Goal: Book appointment/travel/reservation

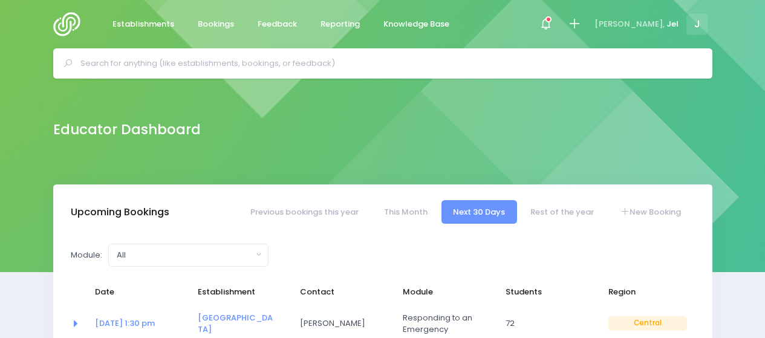
select select "5"
click at [581, 24] on icon at bounding box center [574, 24] width 14 height 14
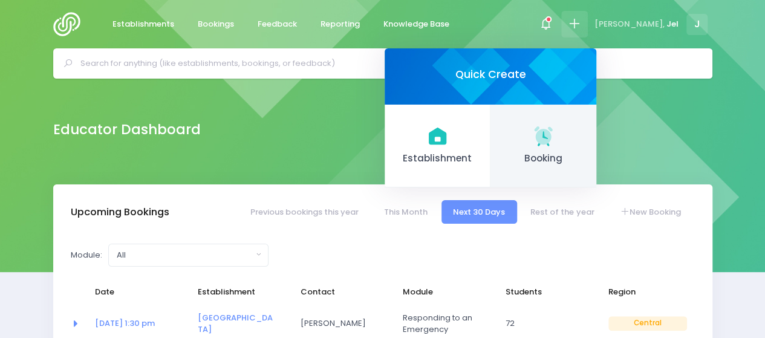
click at [552, 138] on icon at bounding box center [543, 135] width 18 height 18
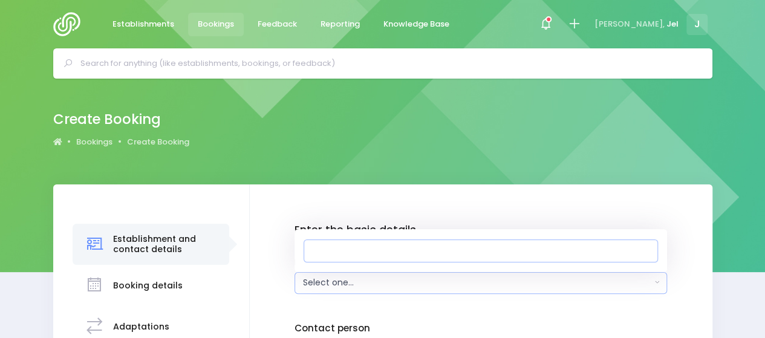
type input "a"
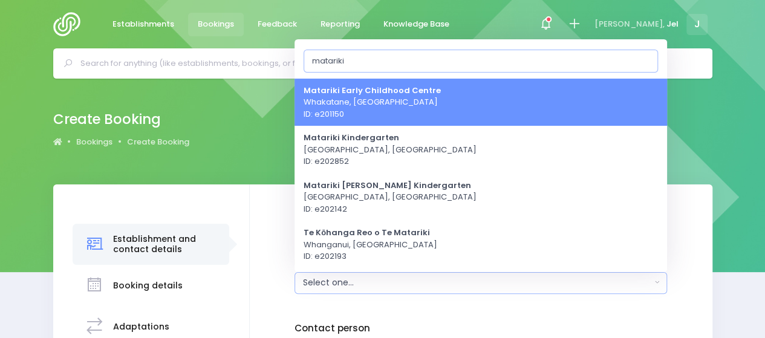
scroll to position [60, 0]
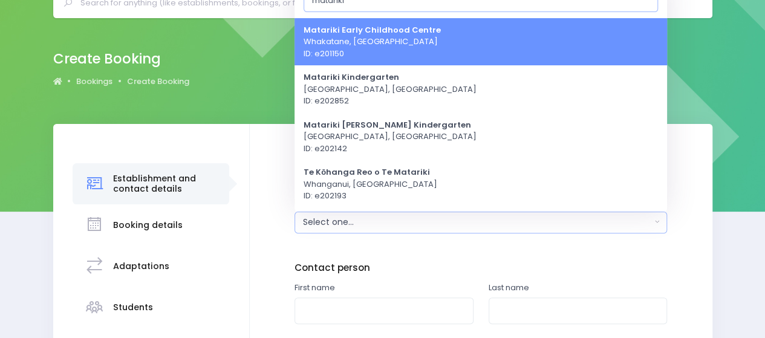
type input "matariki"
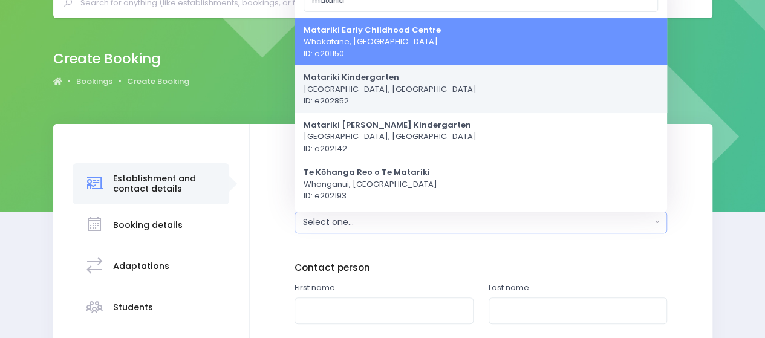
click at [352, 96] on span "Matariki Kindergarten [GEOGRAPHIC_DATA], [GEOGRAPHIC_DATA] ID: e202852" at bounding box center [389, 89] width 173 height 36
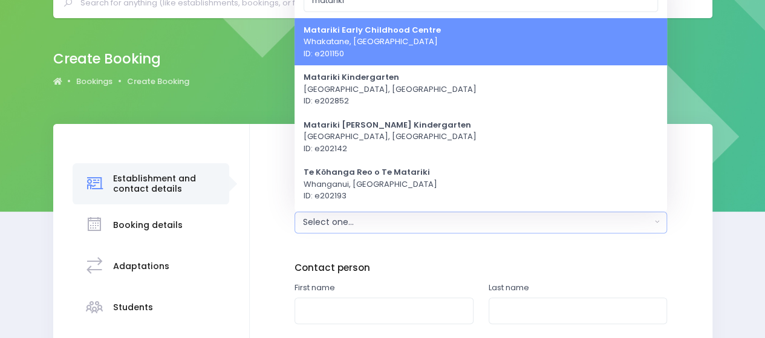
select select "202852"
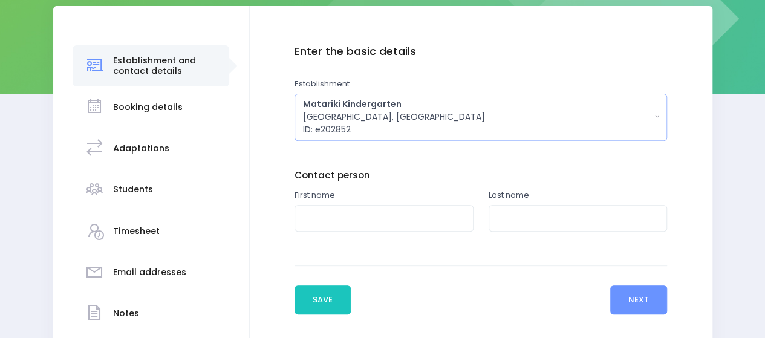
scroll to position [181, 0]
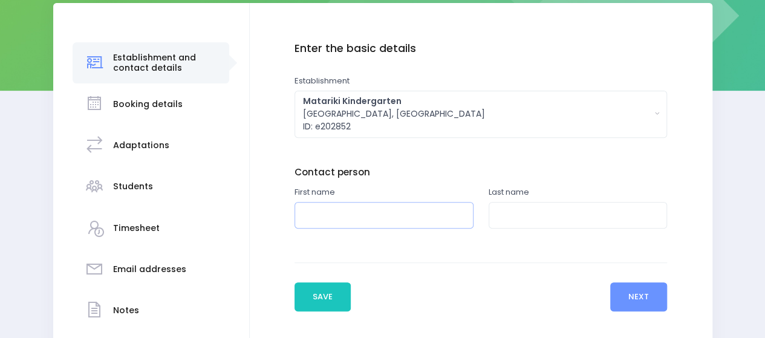
click at [361, 216] on input "text" at bounding box center [383, 215] width 179 height 27
type input "[PERSON_NAME]"
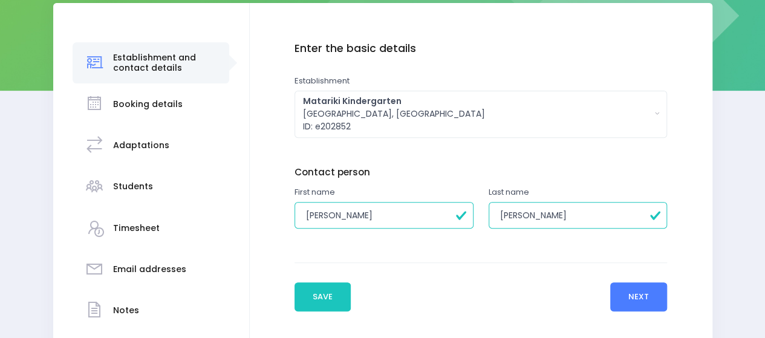
type input "[PERSON_NAME]"
click at [625, 291] on button "Next" at bounding box center [638, 296] width 57 height 29
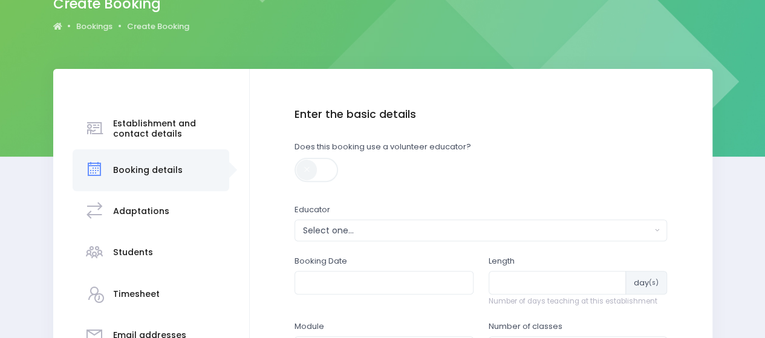
scroll to position [121, 0]
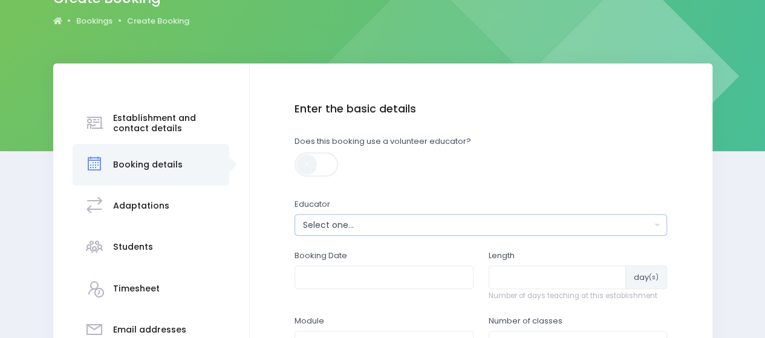
click at [362, 225] on div "Select one..." at bounding box center [477, 225] width 348 height 13
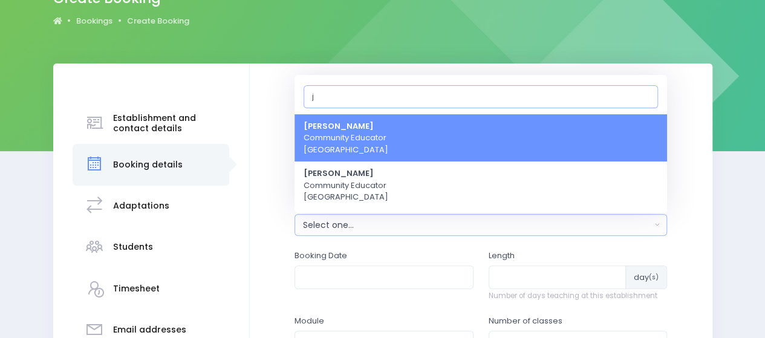
type input "j"
click at [348, 146] on span "Jel [PERSON_NAME] Community Educator [GEOGRAPHIC_DATA]" at bounding box center [345, 138] width 85 height 36
select select "365055"
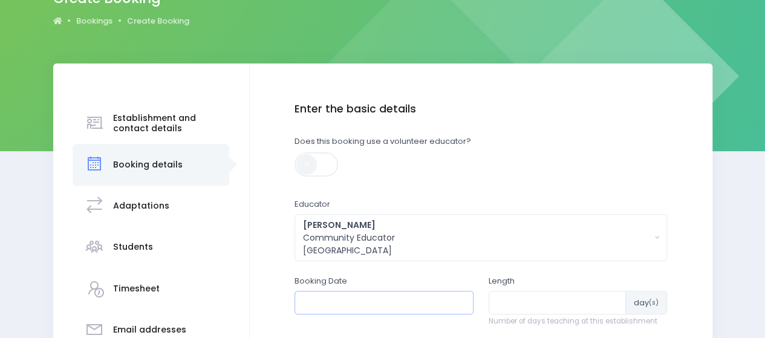
click at [365, 300] on input "text" at bounding box center [383, 302] width 179 height 23
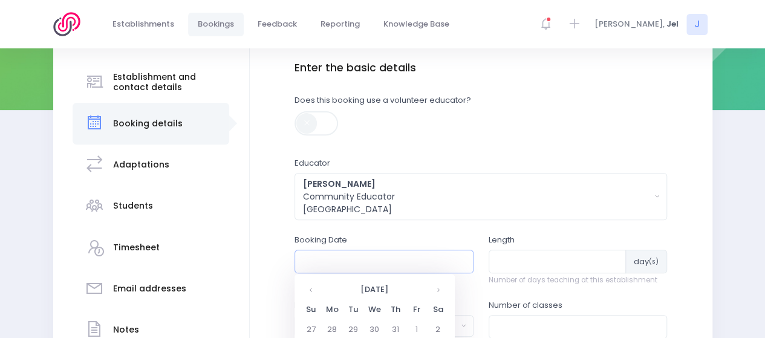
scroll to position [242, 0]
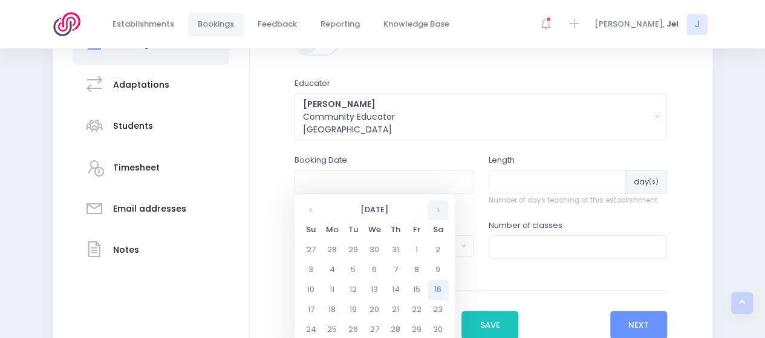
click at [436, 210] on th at bounding box center [437, 210] width 21 height 20
click at [417, 270] on td "10" at bounding box center [416, 270] width 21 height 20
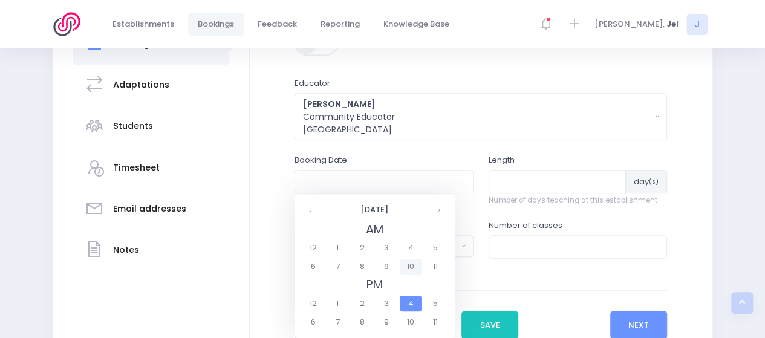
click at [415, 265] on span "10" at bounding box center [410, 267] width 21 height 16
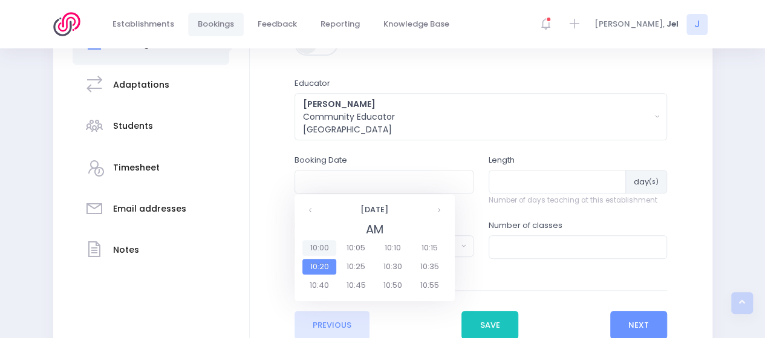
click at [314, 246] on span "10:00" at bounding box center [319, 248] width 34 height 16
type input "[DATE] 10:00 AM"
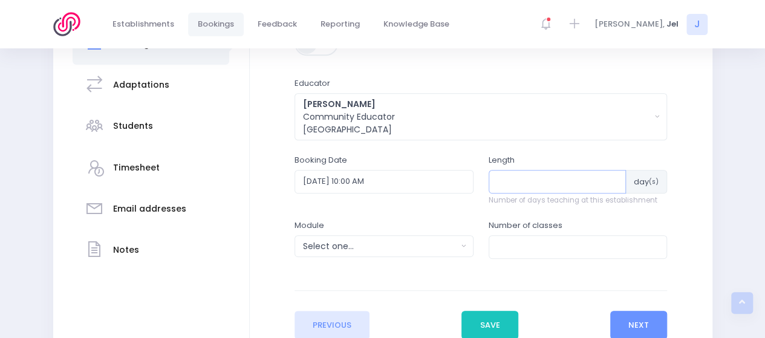
click at [517, 184] on input "number" at bounding box center [557, 181] width 138 height 23
type input "1"
click at [376, 245] on div "Select one..." at bounding box center [380, 246] width 154 height 13
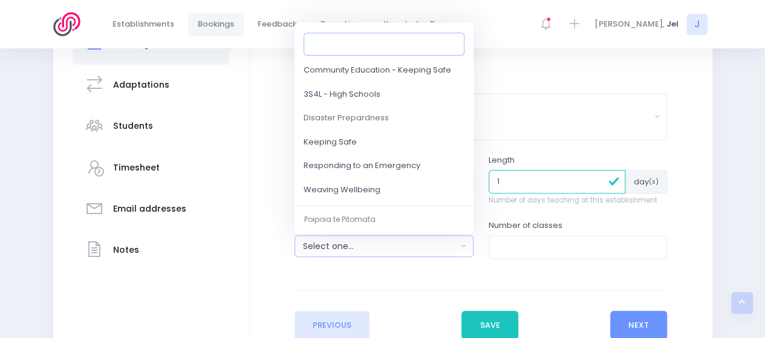
scroll to position [121, 0]
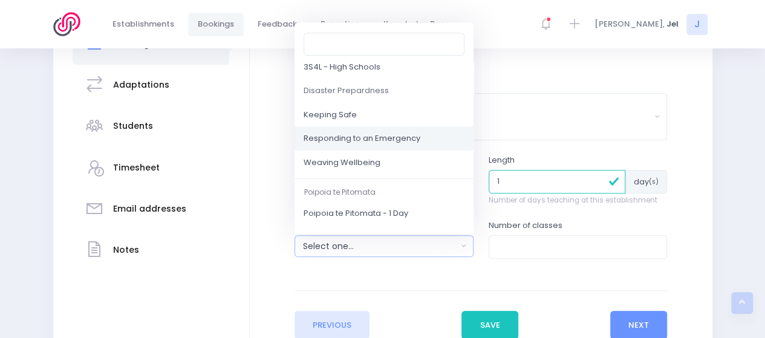
click at [357, 142] on span "Responding to an Emergency" at bounding box center [361, 139] width 117 height 12
select select "Responding to an Emergency"
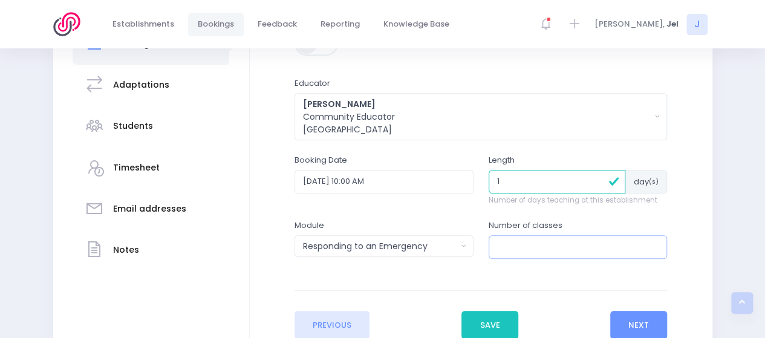
click at [519, 248] on input "number" at bounding box center [577, 246] width 179 height 23
type input "1"
click at [637, 314] on button "Next" at bounding box center [638, 325] width 57 height 29
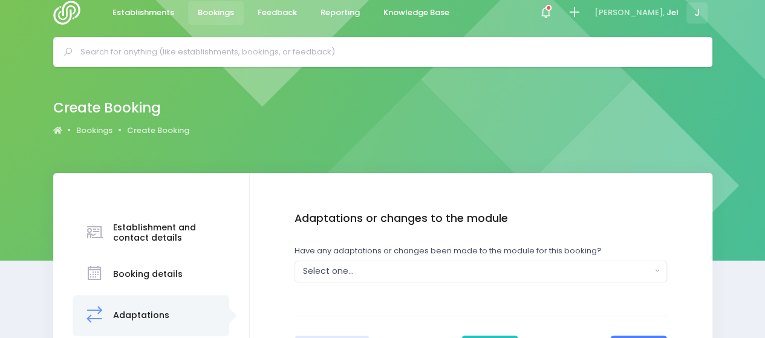
scroll to position [0, 0]
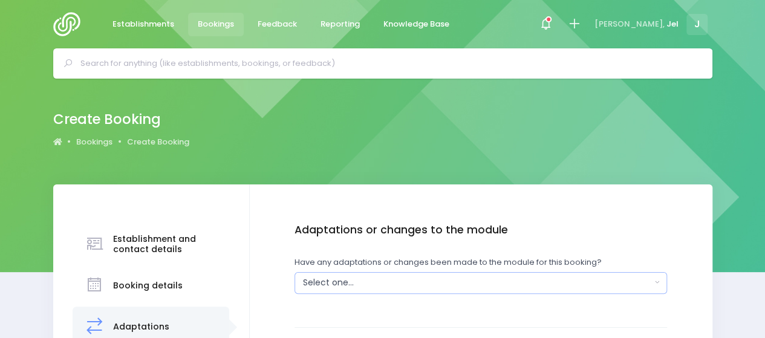
click at [375, 282] on div "Select one..." at bounding box center [477, 282] width 348 height 13
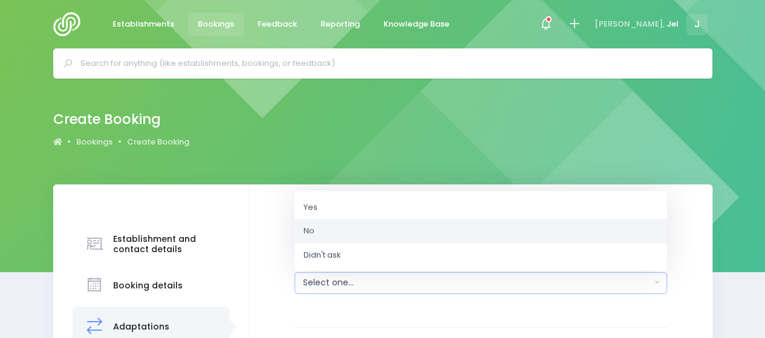
click at [343, 228] on link "No" at bounding box center [480, 231] width 372 height 24
select select "No"
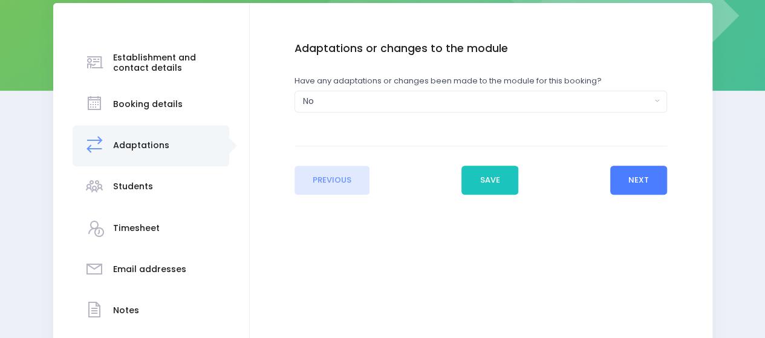
click at [645, 178] on button "Next" at bounding box center [638, 180] width 57 height 29
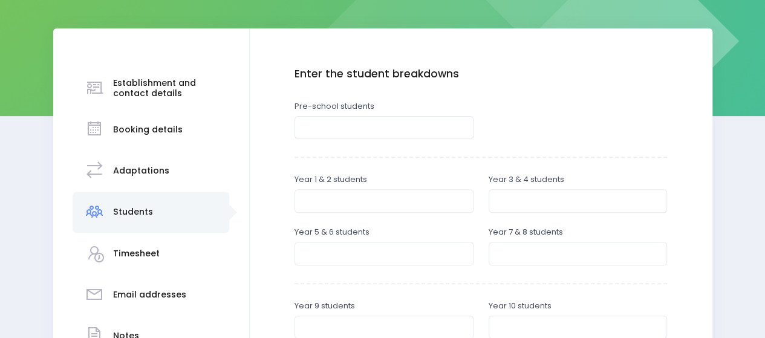
scroll to position [121, 0]
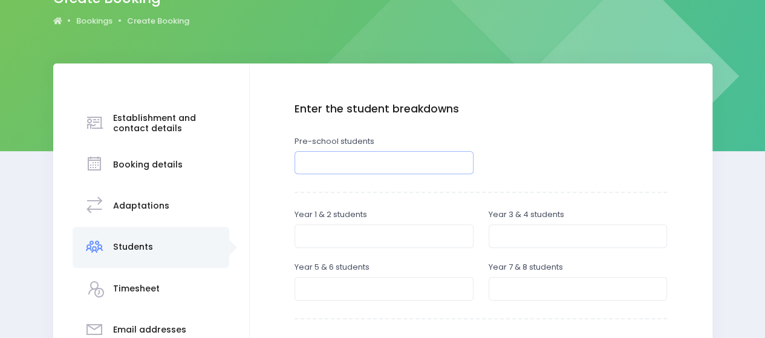
click at [343, 161] on input "number" at bounding box center [383, 162] width 179 height 23
type input "45"
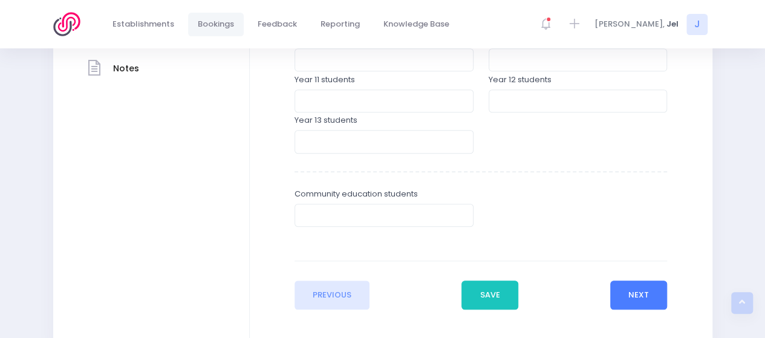
click at [637, 294] on button "Next" at bounding box center [638, 294] width 57 height 29
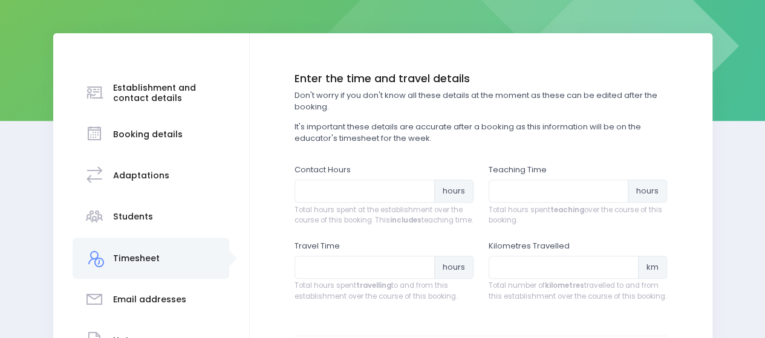
scroll to position [181, 0]
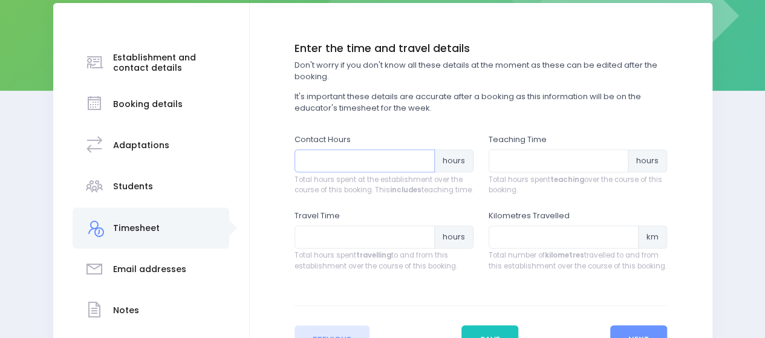
click at [338, 155] on input "number" at bounding box center [364, 160] width 140 height 23
type input "1"
click at [566, 161] on input "number" at bounding box center [558, 160] width 140 height 23
type input "1"
click at [335, 248] on input "number" at bounding box center [364, 236] width 140 height 23
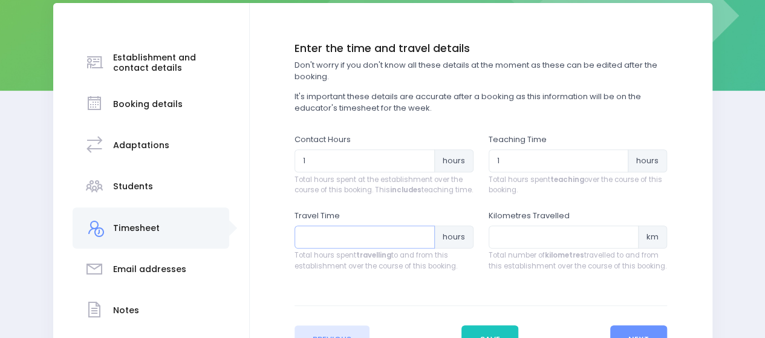
click at [318, 248] on input "number" at bounding box center [364, 236] width 140 height 23
type input "1"
click at [555, 248] on input "number" at bounding box center [563, 236] width 151 height 23
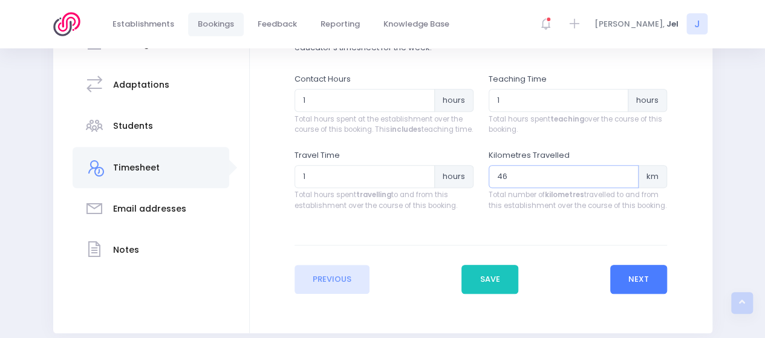
type input "46"
click at [644, 279] on button "Next" at bounding box center [638, 279] width 57 height 29
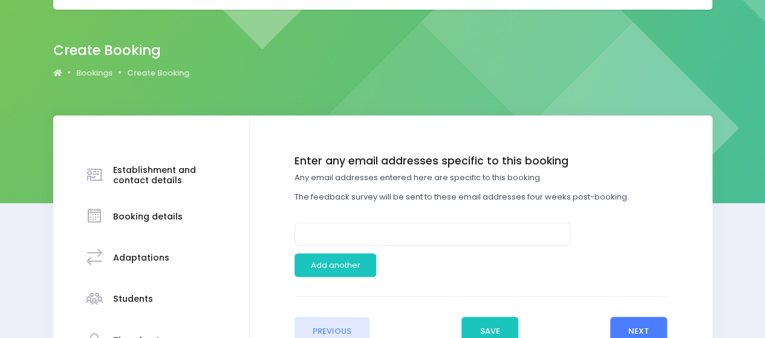
scroll to position [0, 0]
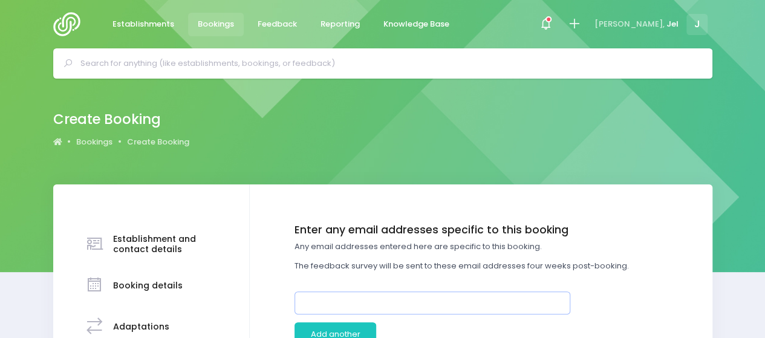
click at [404, 306] on input "email" at bounding box center [432, 302] width 276 height 23
paste input "[PERSON_NAME][EMAIL_ADDRESS][PERSON_NAME][DOMAIN_NAME]"
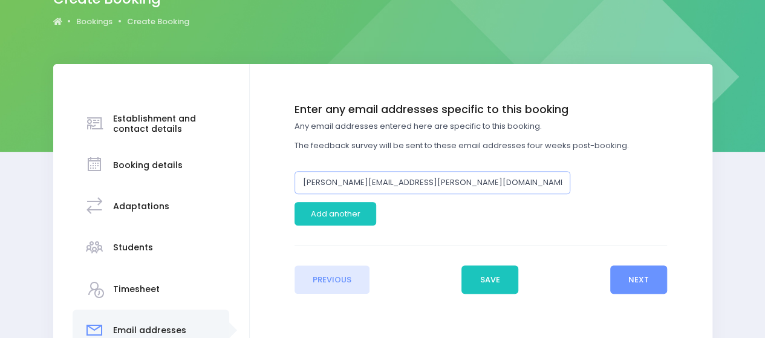
scroll to position [121, 0]
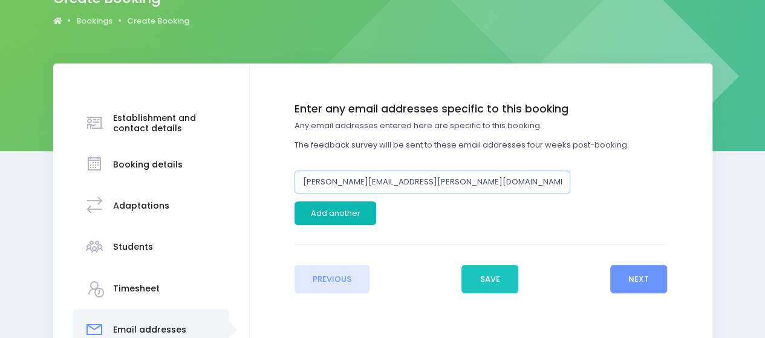
type input "[PERSON_NAME][EMAIL_ADDRESS][PERSON_NAME][DOMAIN_NAME]"
click at [343, 215] on button "Add another" at bounding box center [335, 212] width 82 height 23
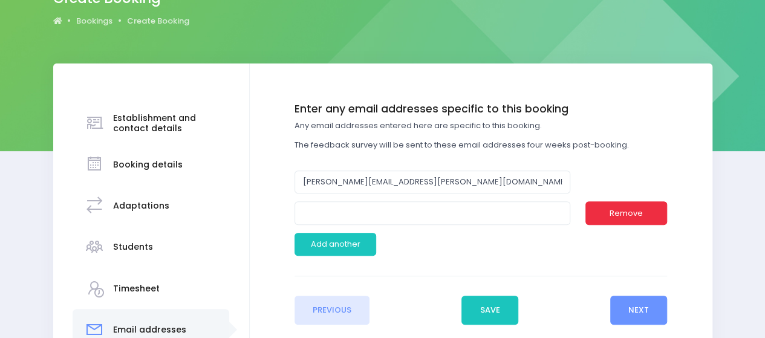
click at [648, 210] on button "Remove" at bounding box center [626, 212] width 82 height 23
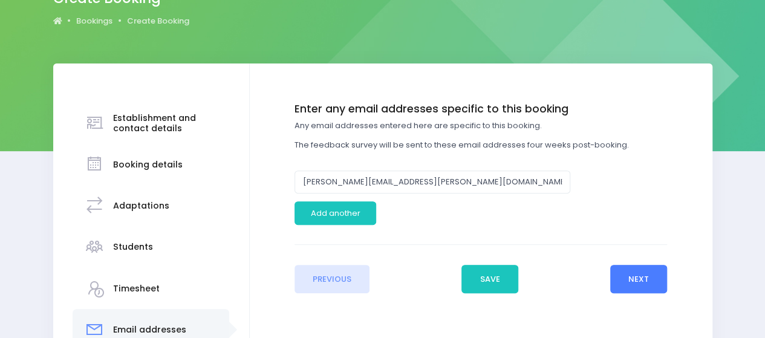
click at [646, 279] on button "Next" at bounding box center [638, 279] width 57 height 29
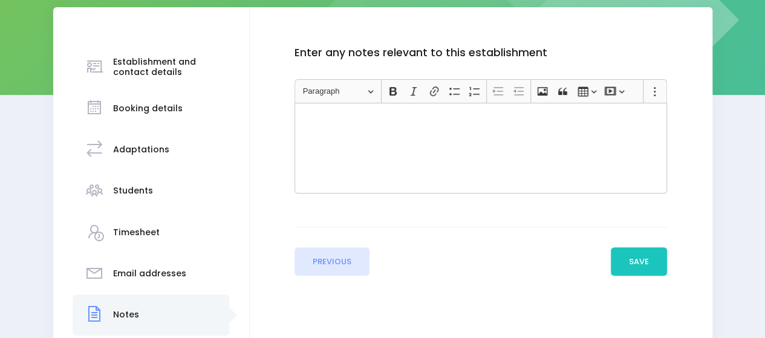
scroll to position [181, 0]
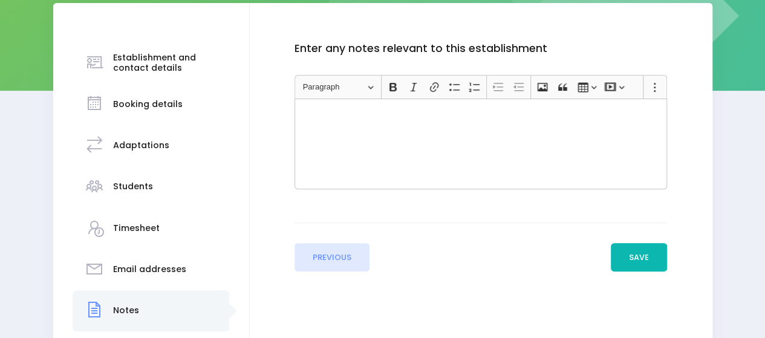
click at [623, 252] on button "Save" at bounding box center [638, 257] width 57 height 29
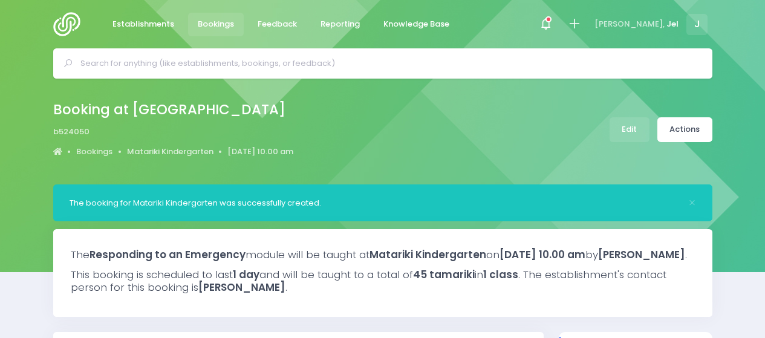
select select "5"
